Goal: Complete application form

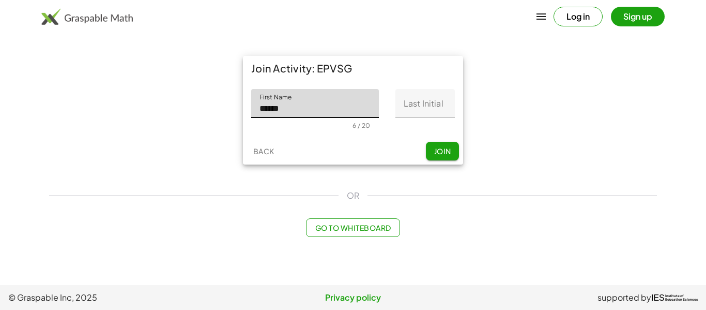
type input "******"
click at [444, 94] on input "Last Initial" at bounding box center [425, 103] width 59 height 29
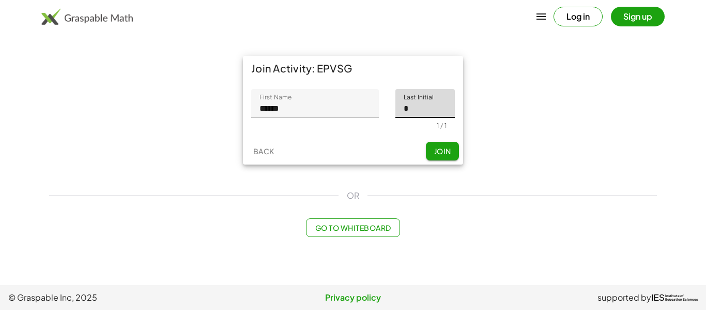
type input "*"
click at [443, 150] on span "Join" at bounding box center [442, 150] width 17 height 9
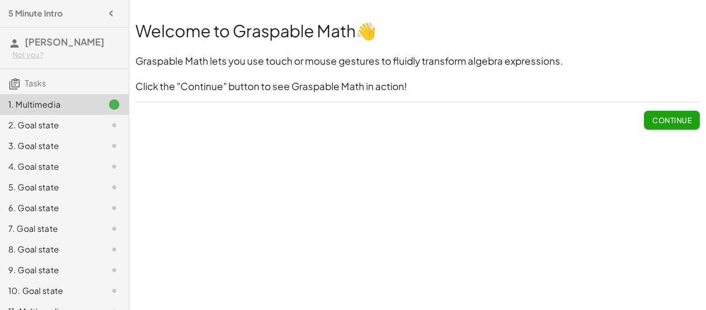
click at [664, 128] on button "Continue" at bounding box center [672, 120] width 56 height 19
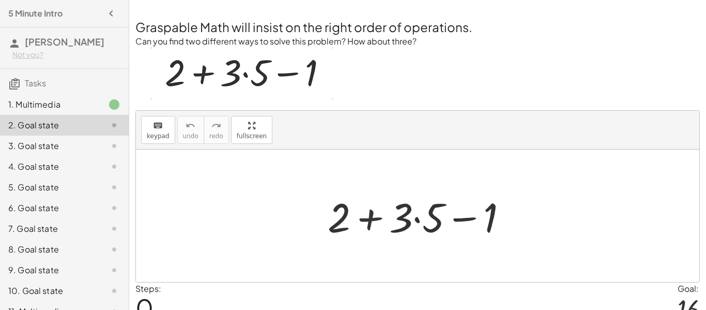
click at [372, 216] on div at bounding box center [422, 215] width 199 height 53
click at [416, 220] on div at bounding box center [422, 215] width 199 height 53
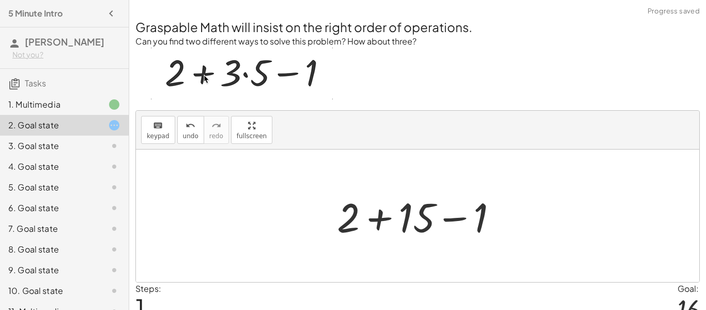
click at [382, 222] on div at bounding box center [421, 215] width 179 height 53
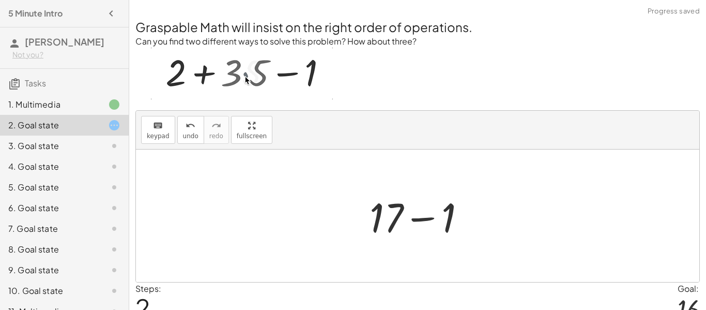
click at [422, 216] on div at bounding box center [422, 215] width 115 height 53
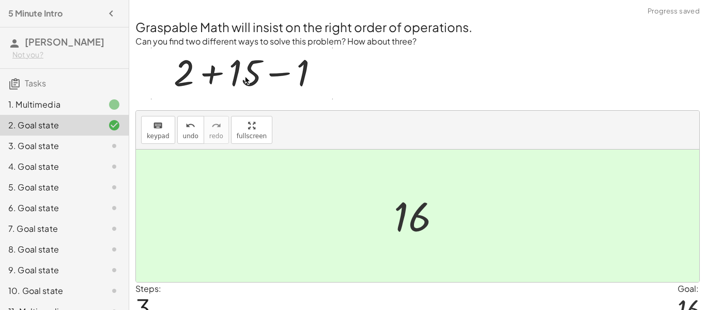
scroll to position [50, 0]
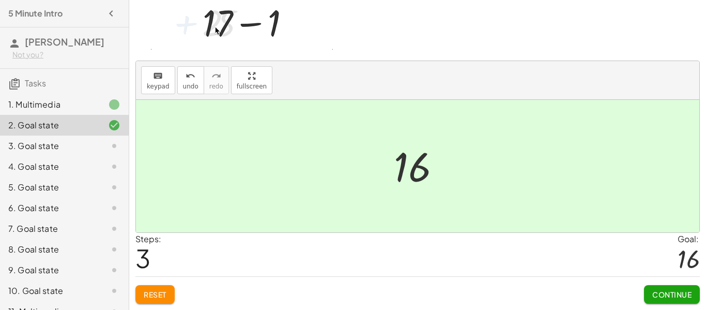
click at [681, 298] on span "Continue" at bounding box center [672, 294] width 39 height 9
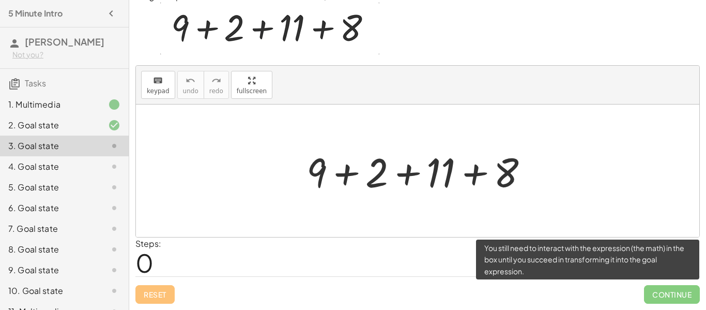
scroll to position [45, 0]
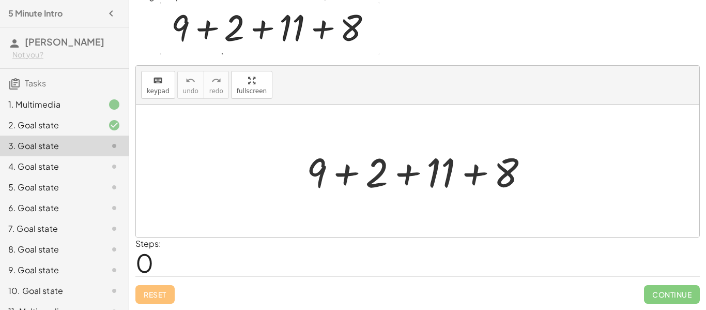
click at [482, 173] on div at bounding box center [421, 170] width 241 height 53
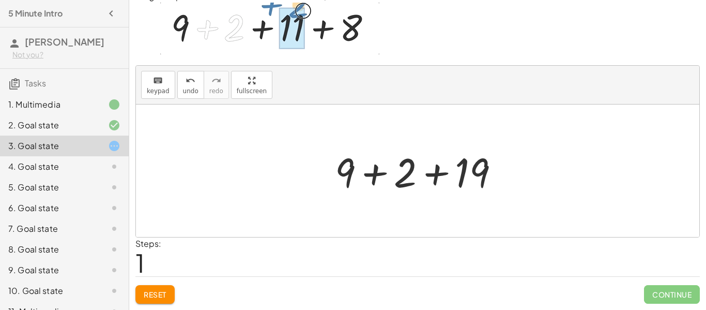
click at [381, 172] on div at bounding box center [421, 170] width 183 height 53
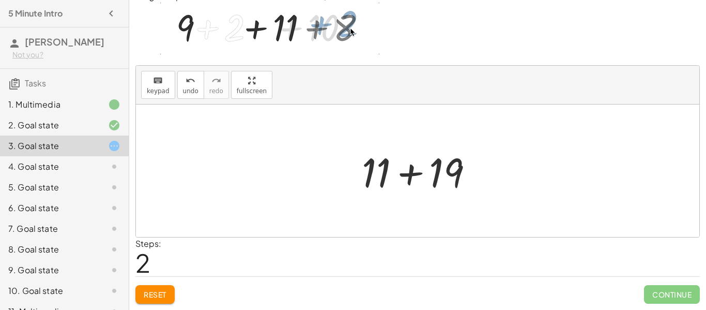
click at [407, 174] on div at bounding box center [422, 170] width 130 height 53
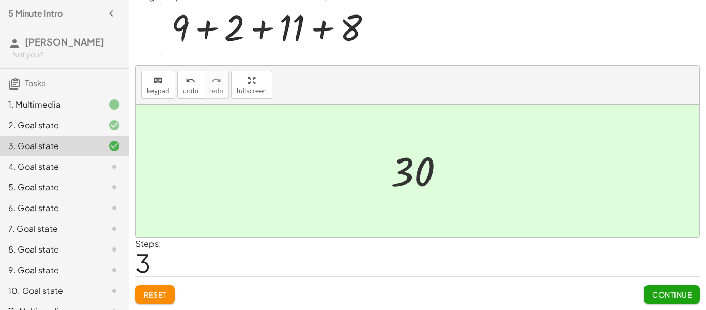
click at [678, 295] on span "Continue" at bounding box center [672, 294] width 39 height 9
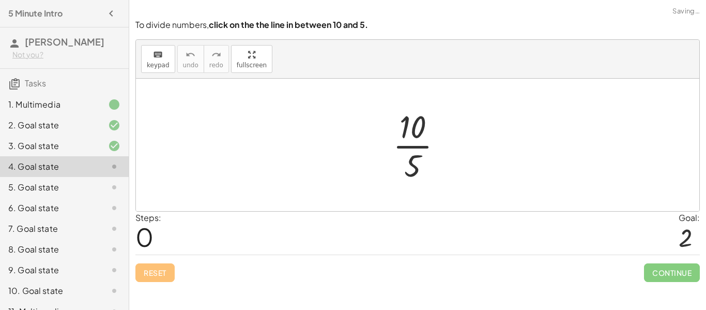
scroll to position [0, 0]
click at [412, 146] on div at bounding box center [422, 145] width 68 height 80
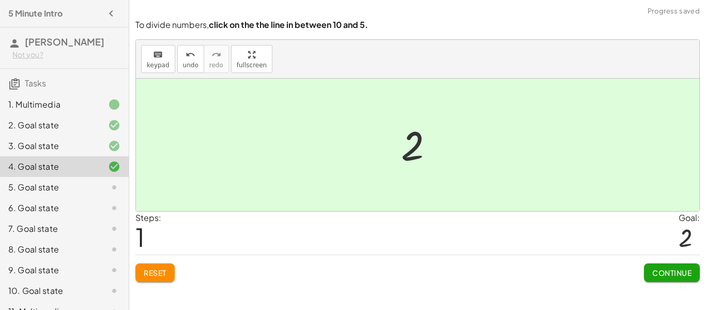
click at [673, 263] on button "Continue" at bounding box center [672, 272] width 56 height 19
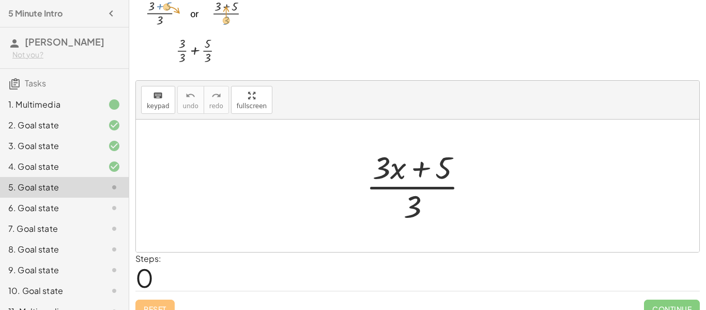
scroll to position [52, 0]
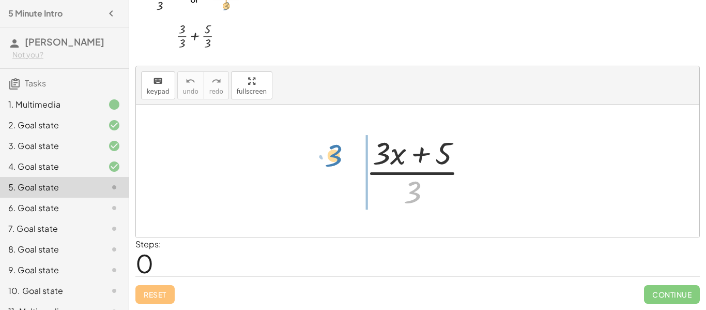
drag, startPoint x: 411, startPoint y: 196, endPoint x: 332, endPoint y: 160, distance: 86.8
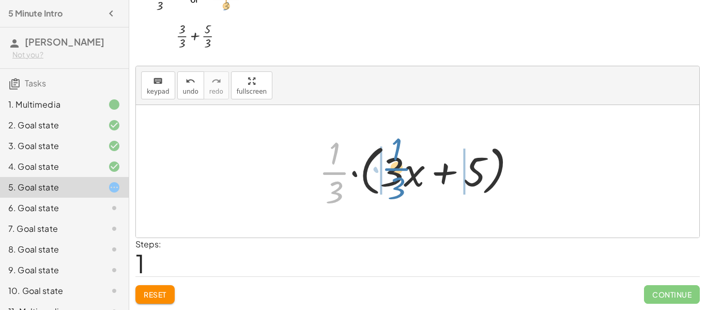
drag, startPoint x: 336, startPoint y: 175, endPoint x: 398, endPoint y: 171, distance: 62.2
click at [398, 171] on div at bounding box center [422, 171] width 216 height 80
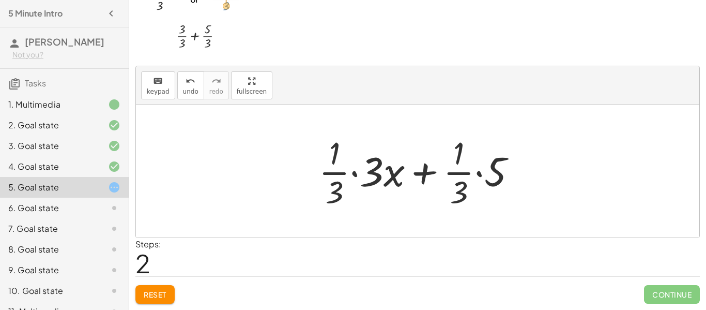
click at [357, 176] on div at bounding box center [422, 171] width 216 height 80
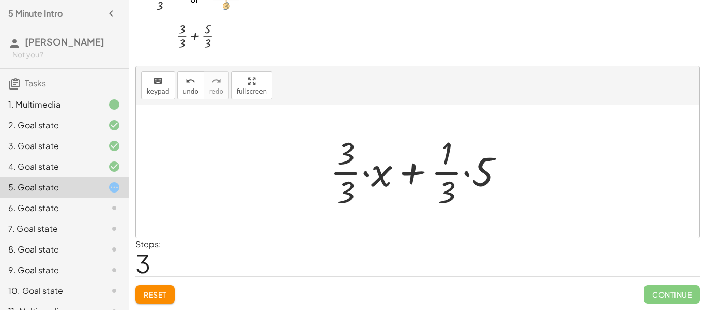
click at [466, 172] on div at bounding box center [421, 171] width 192 height 80
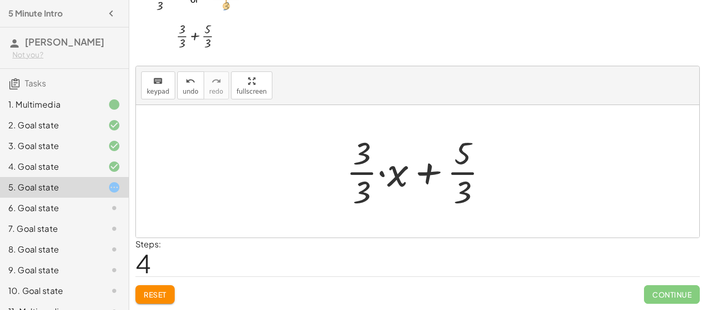
click at [383, 173] on div at bounding box center [421, 171] width 160 height 80
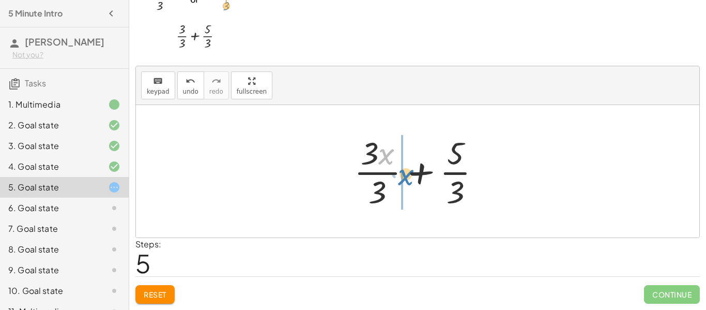
drag, startPoint x: 386, startPoint y: 159, endPoint x: 403, endPoint y: 177, distance: 25.6
click at [403, 177] on div at bounding box center [421, 171] width 145 height 80
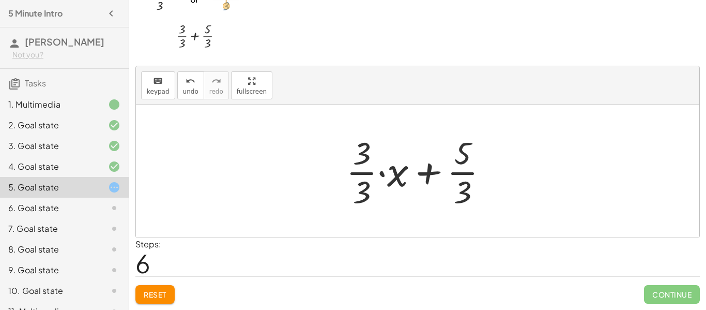
click at [380, 171] on div at bounding box center [421, 171] width 160 height 80
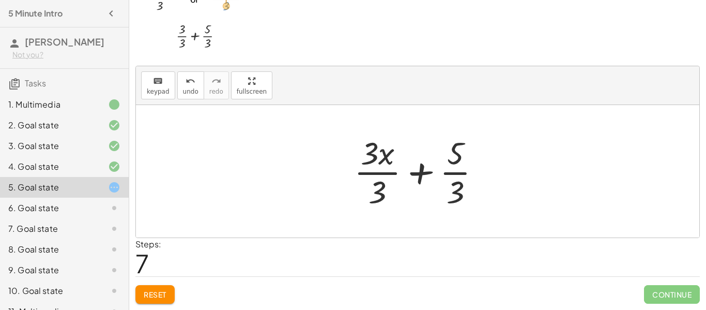
click at [418, 172] on div at bounding box center [421, 171] width 145 height 80
